Goal: Use online tool/utility: Use online tool/utility

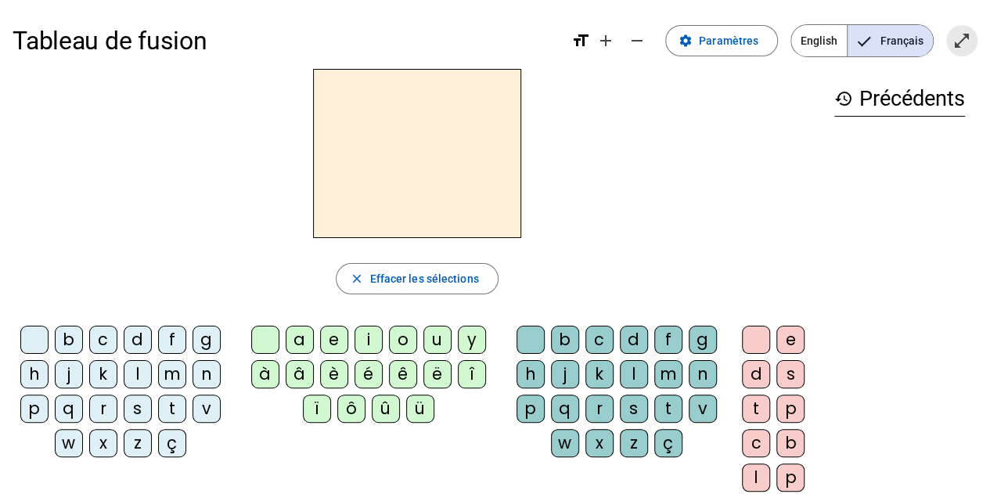
click at [953, 34] on mat-icon "open_in_full" at bounding box center [961, 40] width 19 height 19
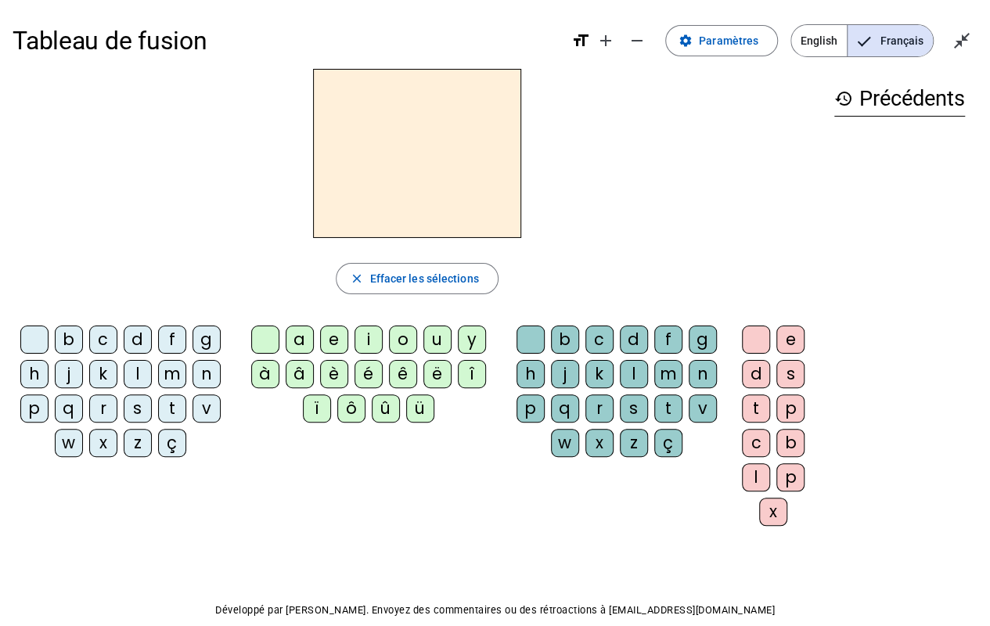
click at [482, 493] on div "b c d f g h j k l m n p q r s t v w x z ç a e i o u y à â è é ê ë [PERSON_NAME]…" at bounding box center [417, 428] width 809 height 219
click at [372, 343] on div "i" at bounding box center [368, 339] width 28 height 28
click at [626, 364] on div "l" at bounding box center [634, 374] width 28 height 28
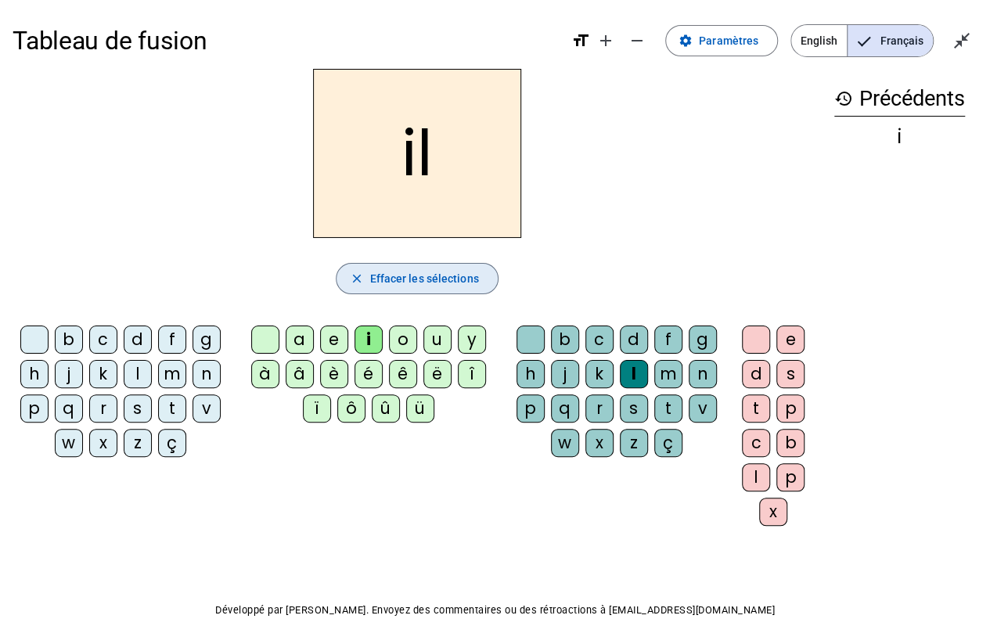
click at [399, 268] on span "button" at bounding box center [416, 279] width 160 height 38
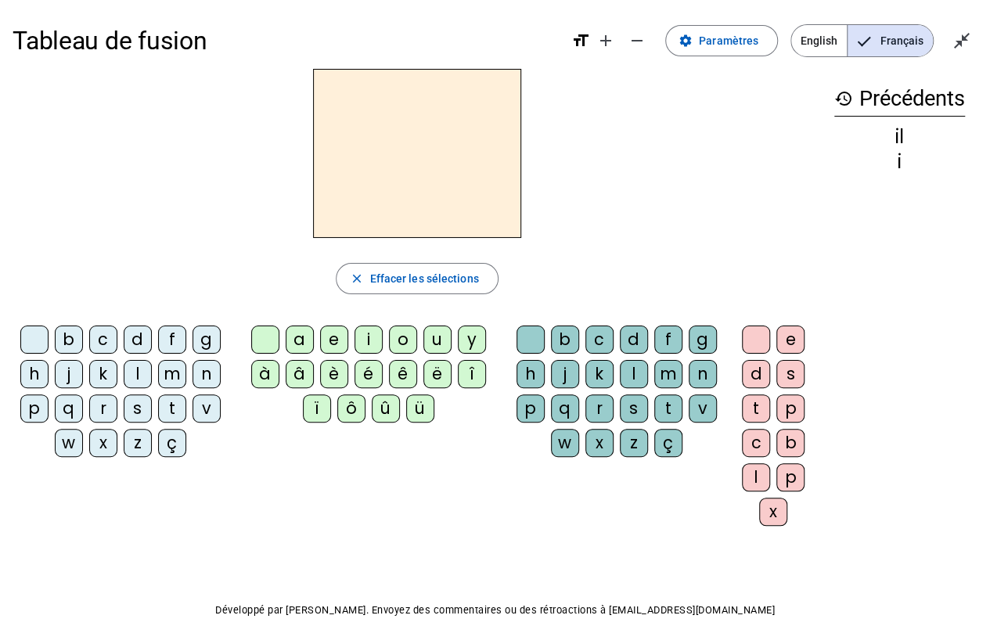
click at [171, 376] on div "m" at bounding box center [172, 374] width 28 height 28
click at [373, 332] on div "i" at bounding box center [368, 339] width 28 height 28
click at [629, 374] on div "l" at bounding box center [634, 374] width 28 height 28
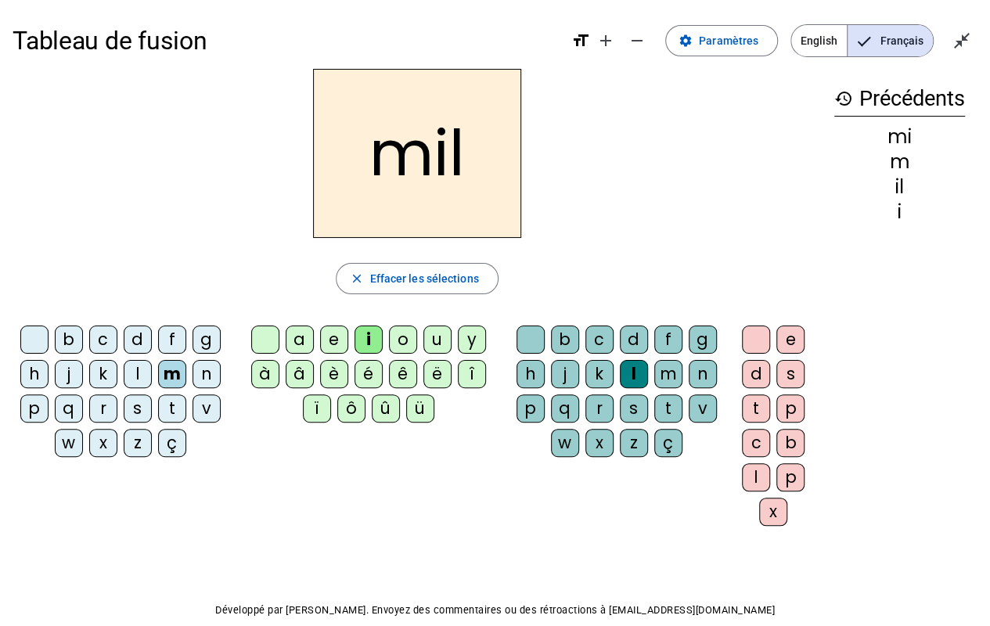
click at [297, 341] on div "a" at bounding box center [300, 339] width 28 height 28
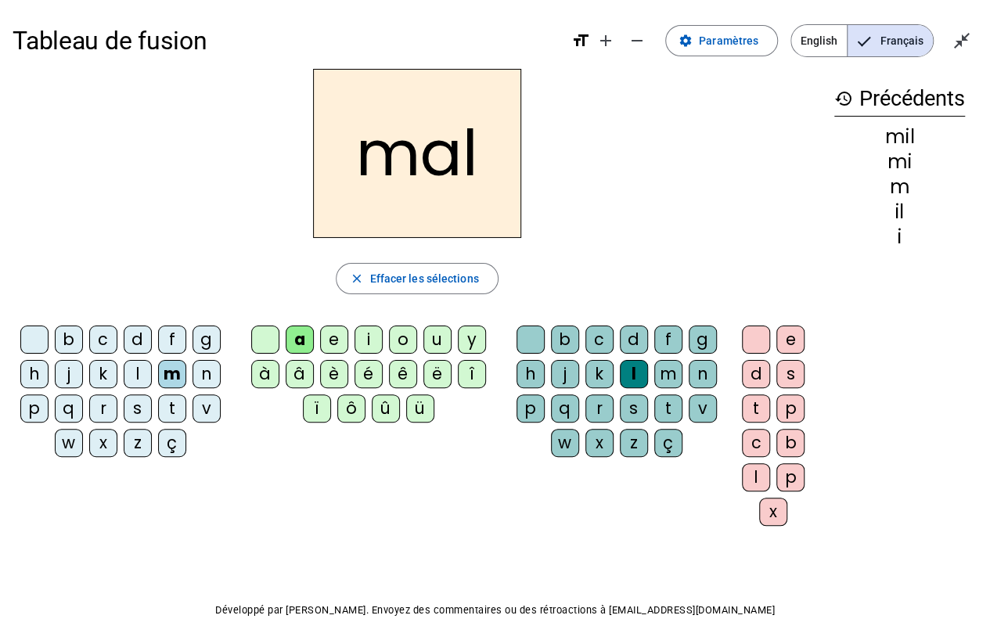
click at [530, 335] on div at bounding box center [530, 339] width 28 height 28
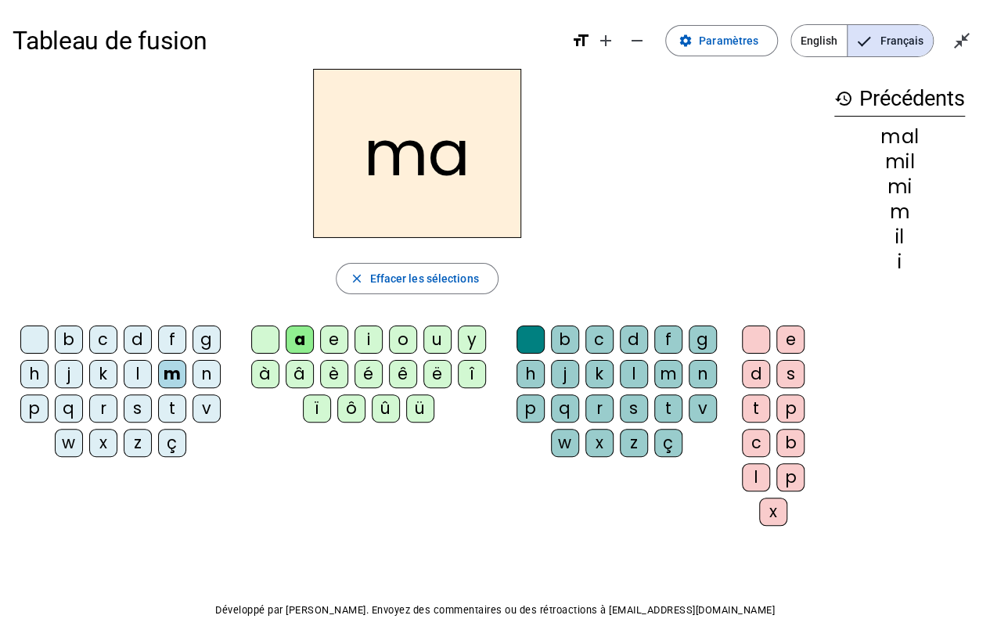
click at [131, 372] on div "l" at bounding box center [138, 374] width 28 height 28
click at [432, 329] on div "u" at bounding box center [437, 339] width 28 height 28
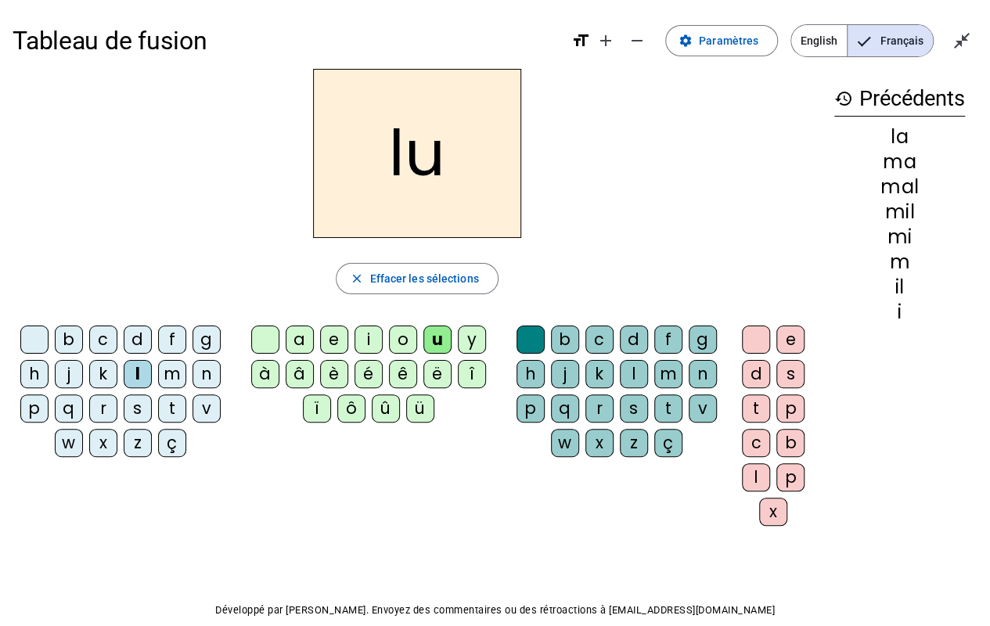
click at [139, 333] on div "d" at bounding box center [138, 339] width 28 height 28
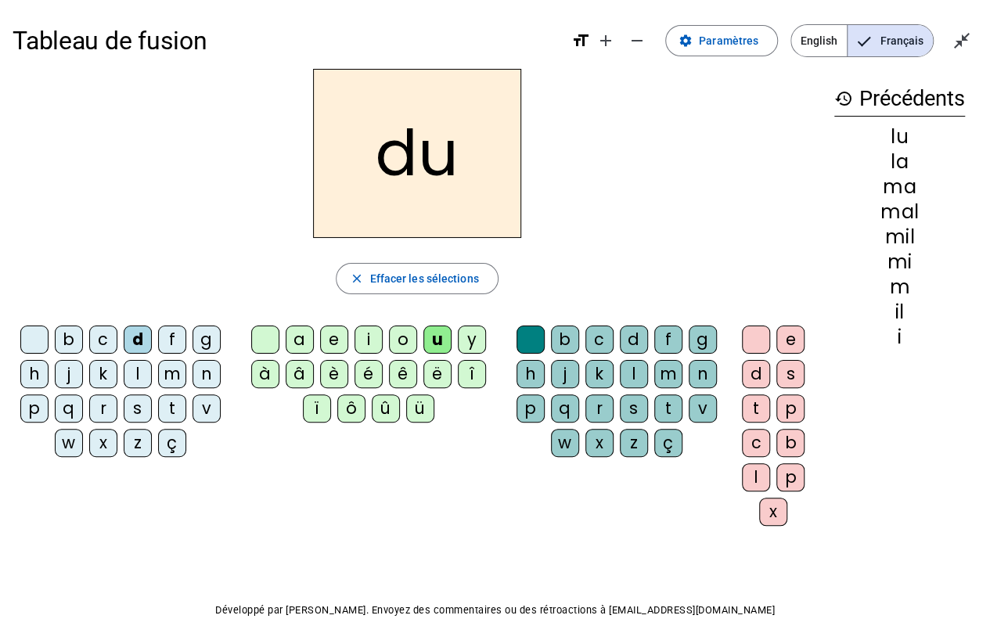
click at [173, 394] on div "t" at bounding box center [172, 408] width 28 height 28
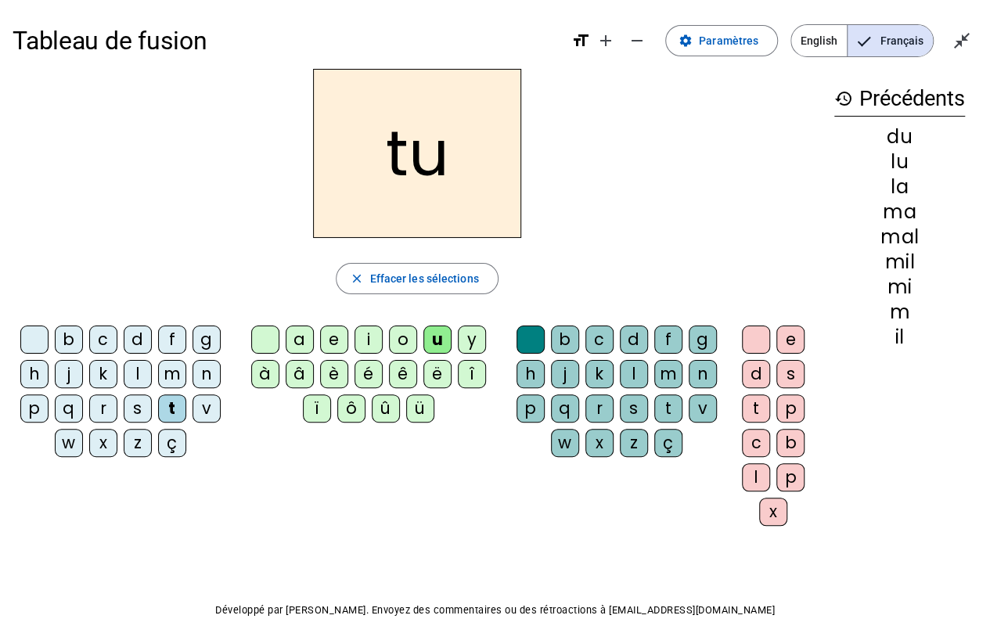
click at [335, 334] on div "e" at bounding box center [334, 339] width 28 height 28
click at [131, 330] on div "d" at bounding box center [138, 339] width 28 height 28
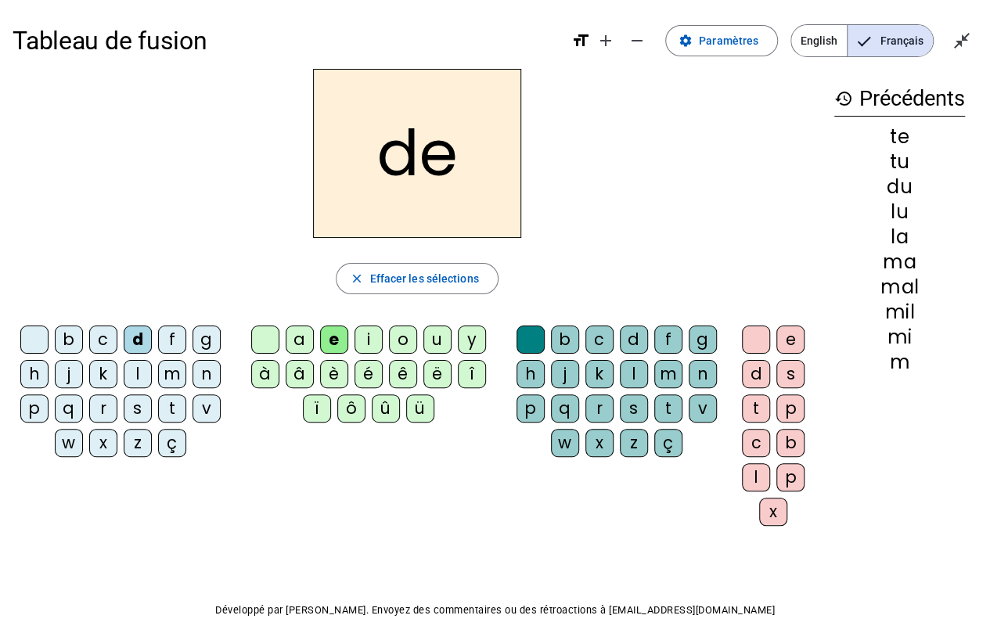
click at [75, 371] on div "j" at bounding box center [69, 374] width 28 height 28
